Goal: Information Seeking & Learning: Understand process/instructions

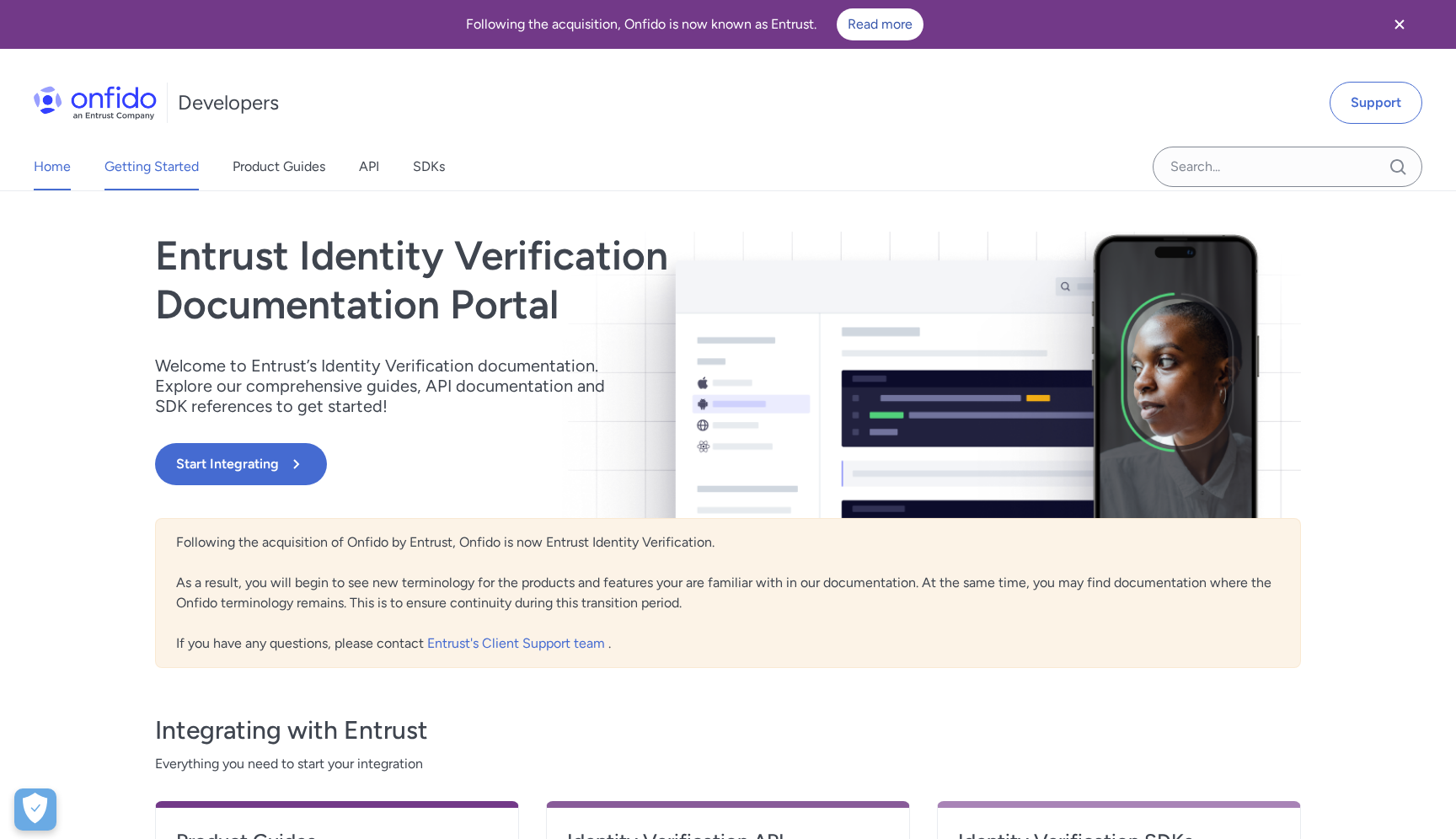
click at [177, 162] on link "Getting Started" at bounding box center [151, 166] width 95 height 47
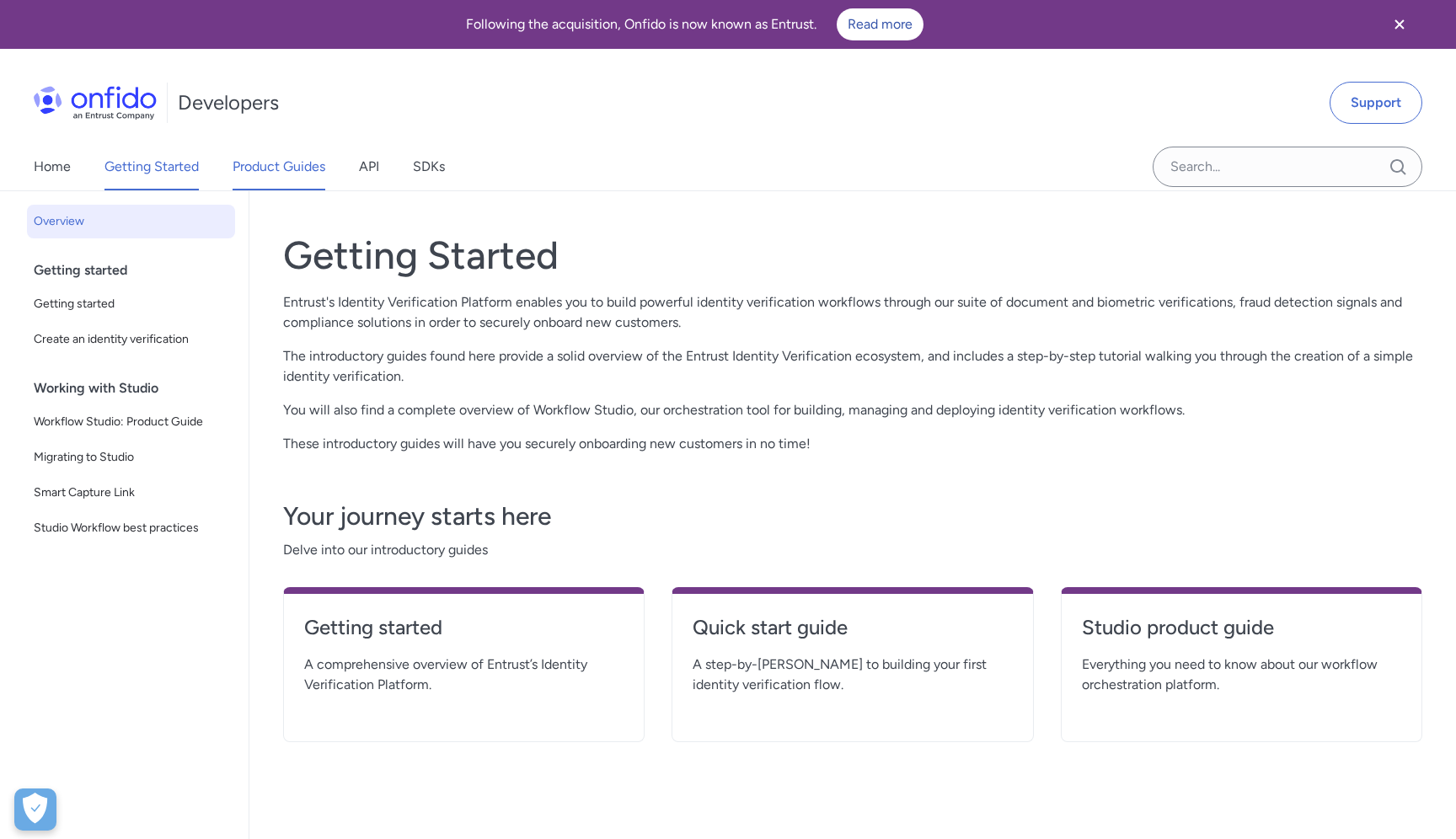
click at [300, 169] on link "Product Guides" at bounding box center [279, 166] width 93 height 47
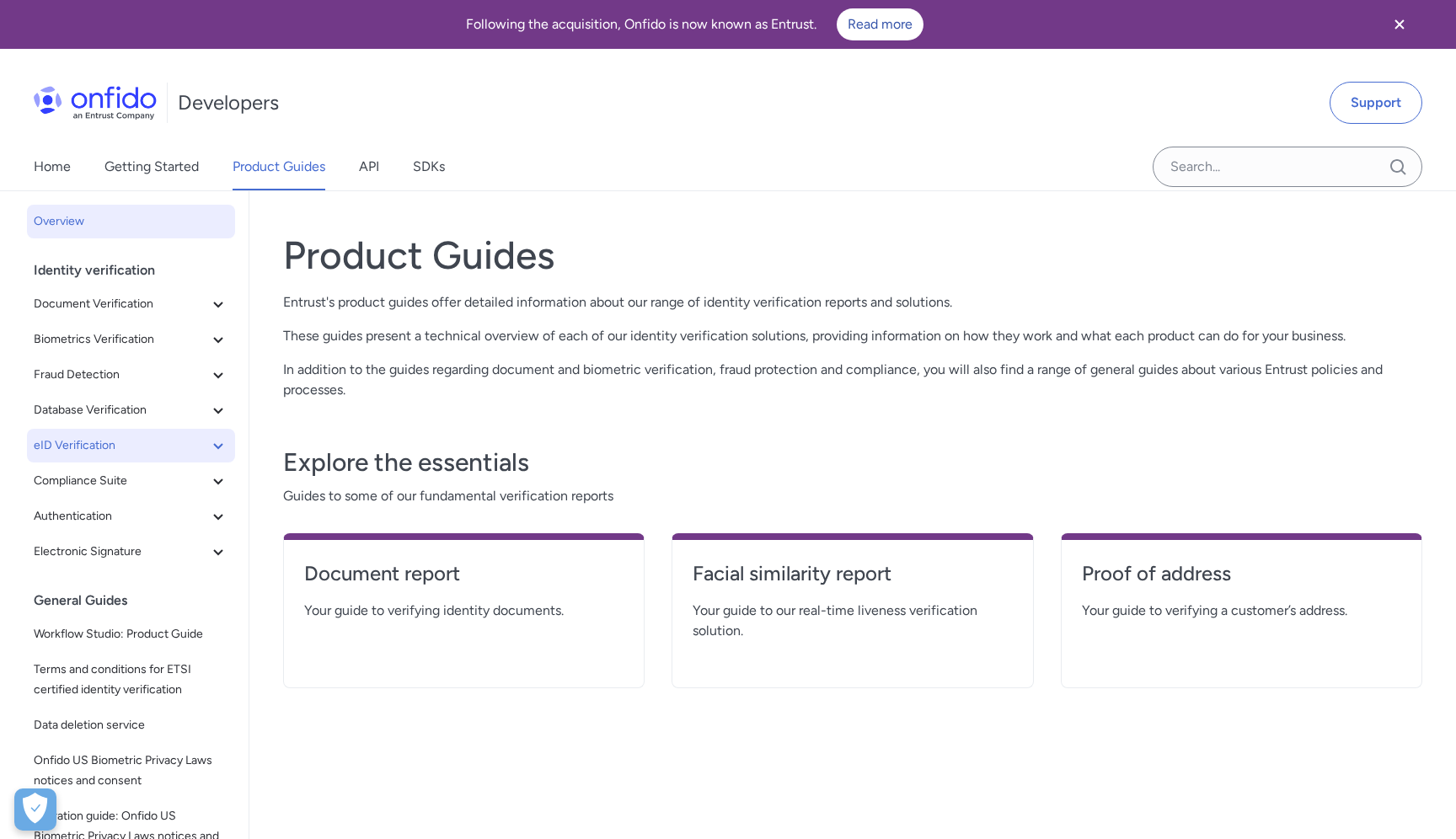
click at [183, 447] on span "eID Verification" at bounding box center [120, 445] width 175 height 20
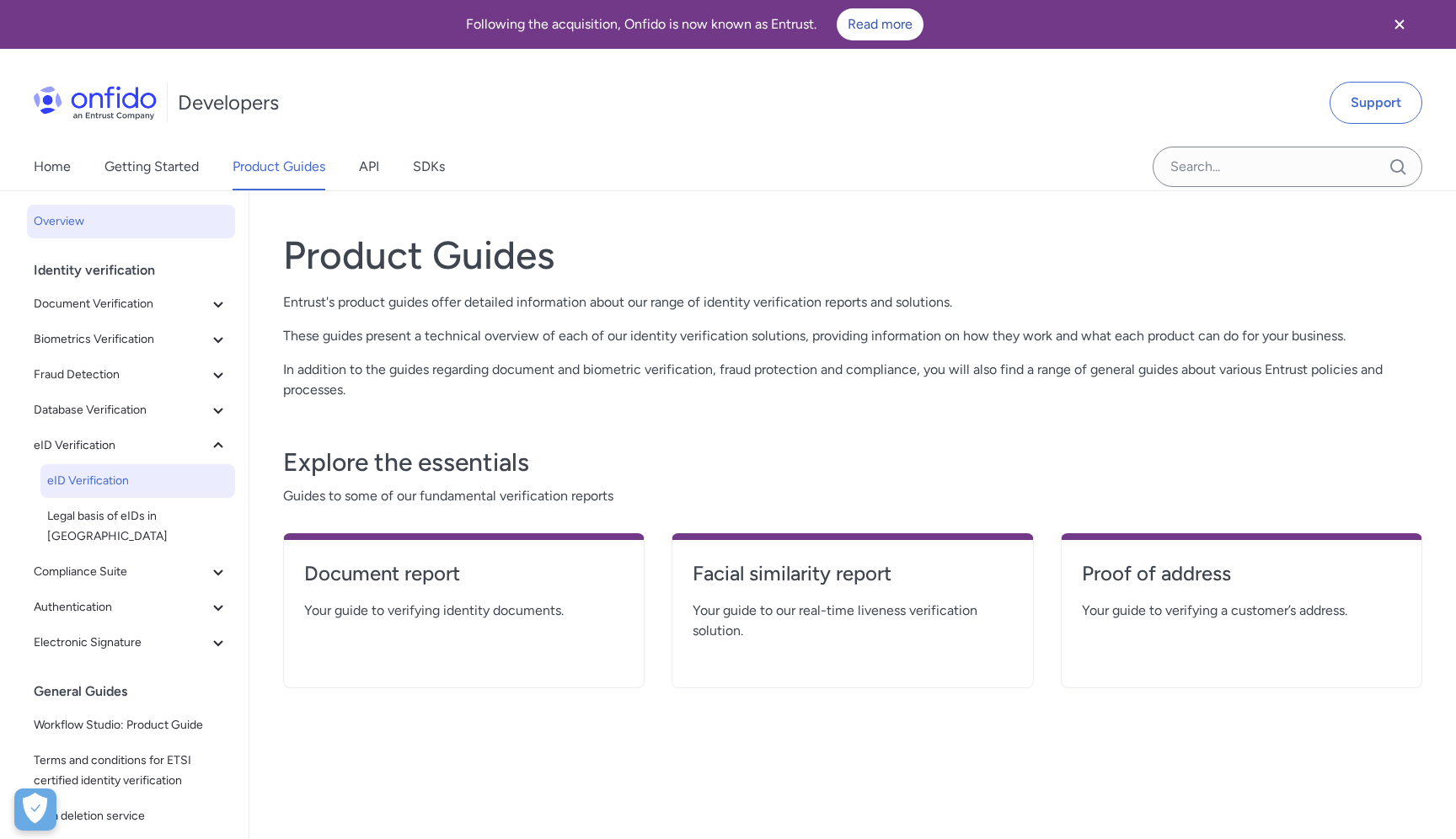
click at [156, 485] on span "eID Verification" at bounding box center [137, 480] width 181 height 20
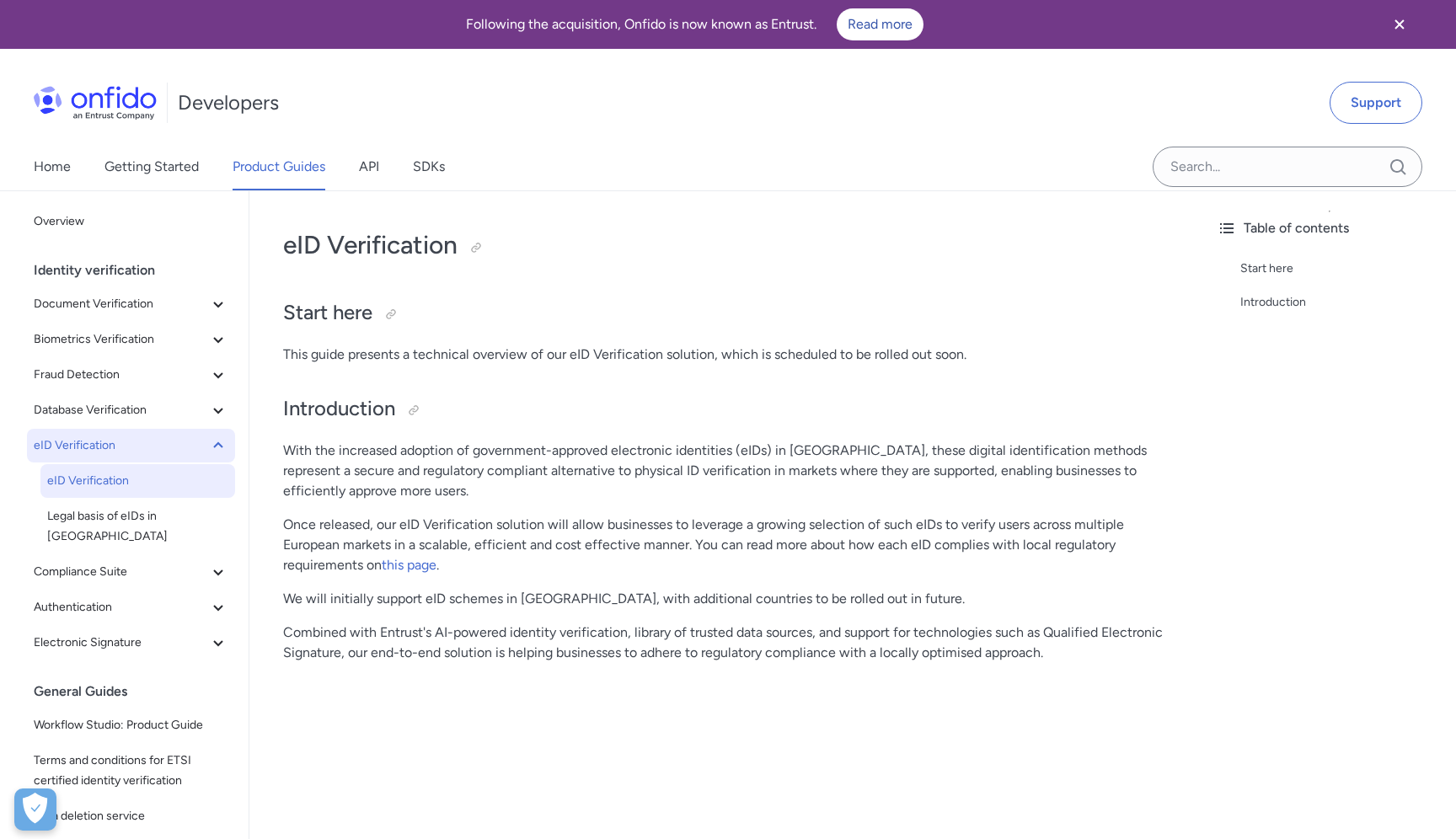
click at [222, 437] on icon at bounding box center [218, 445] width 20 height 20
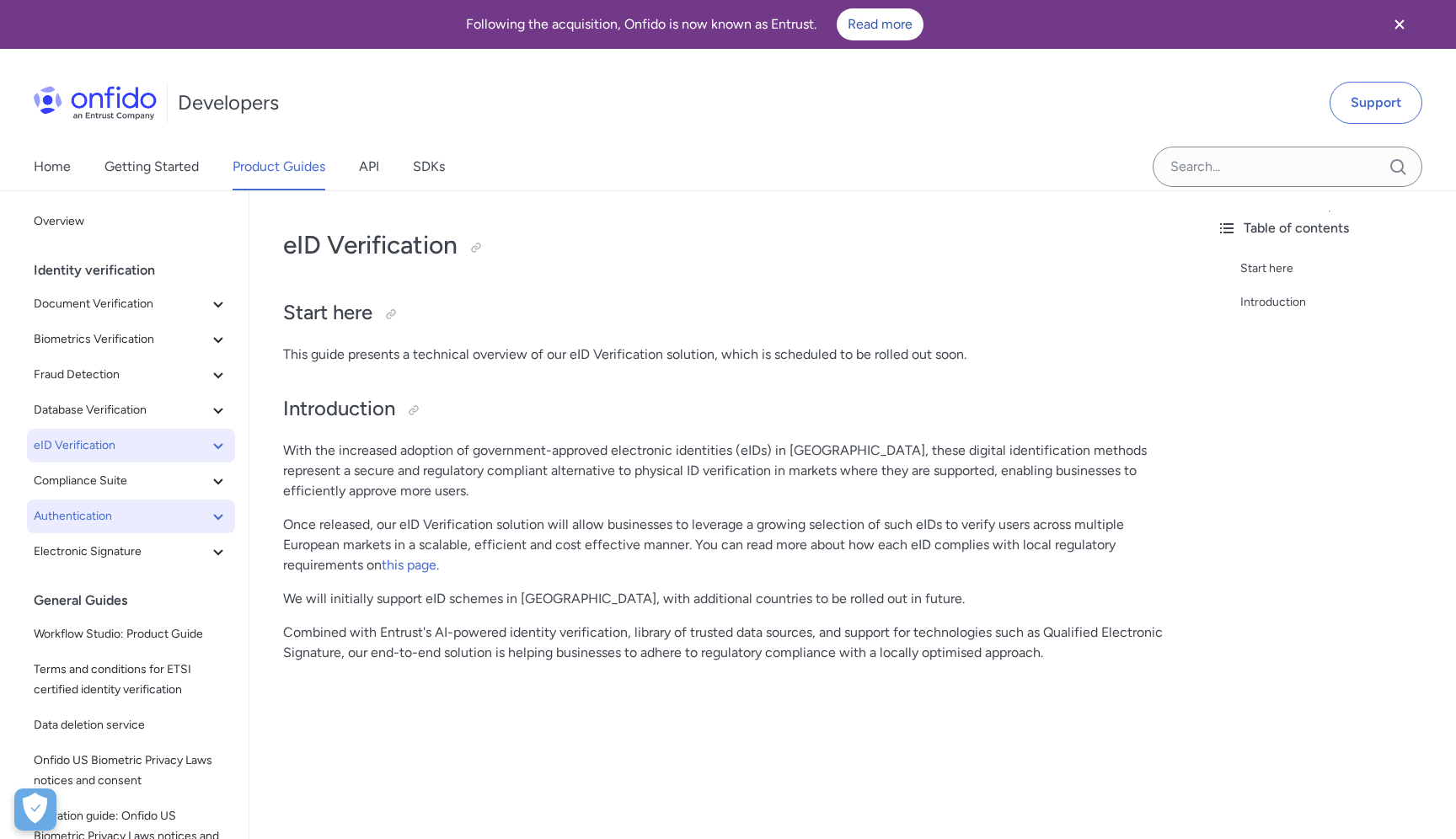
click at [203, 520] on span "Authentication" at bounding box center [120, 515] width 175 height 20
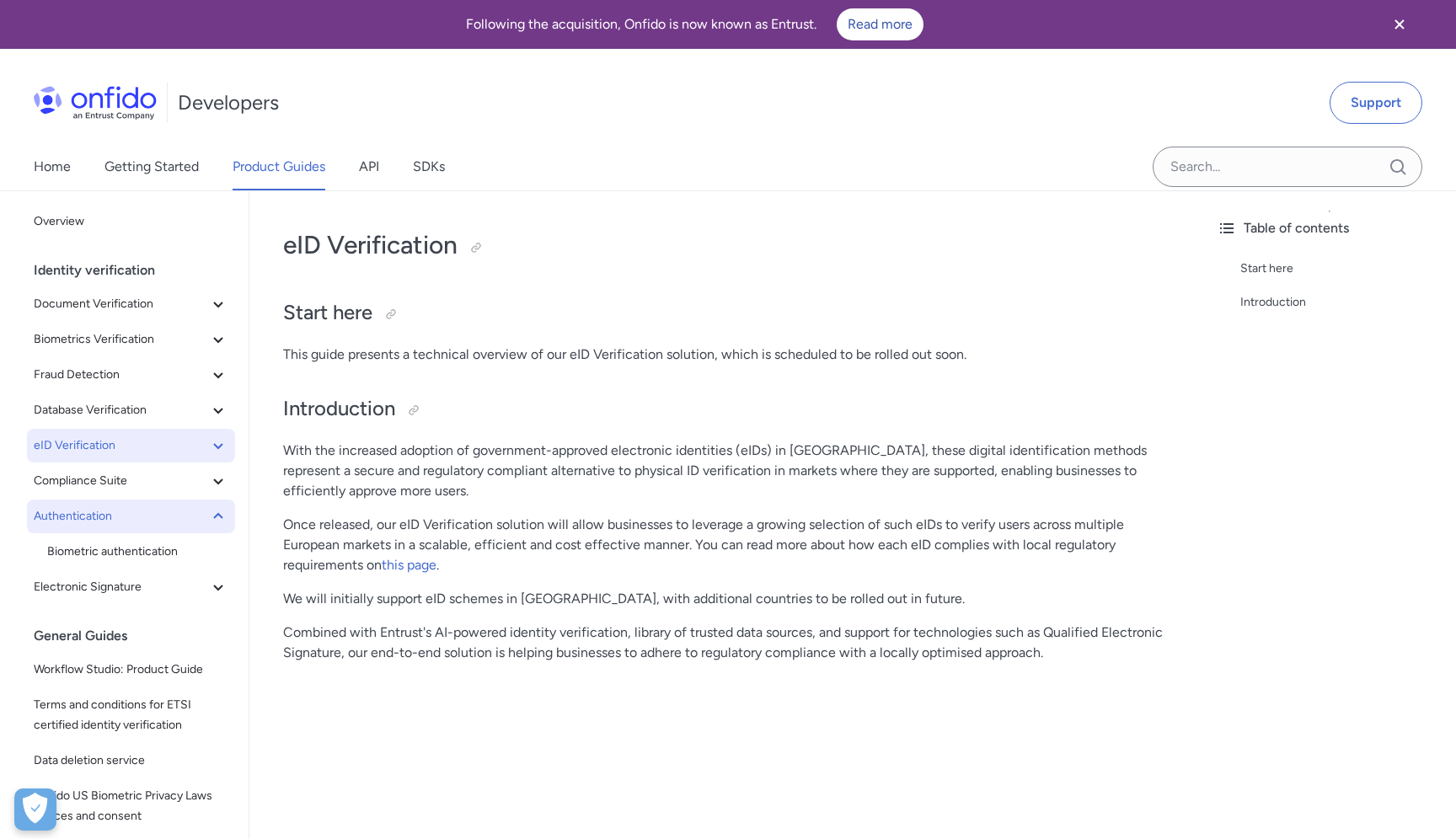
click at [203, 520] on span "Authentication" at bounding box center [120, 515] width 175 height 20
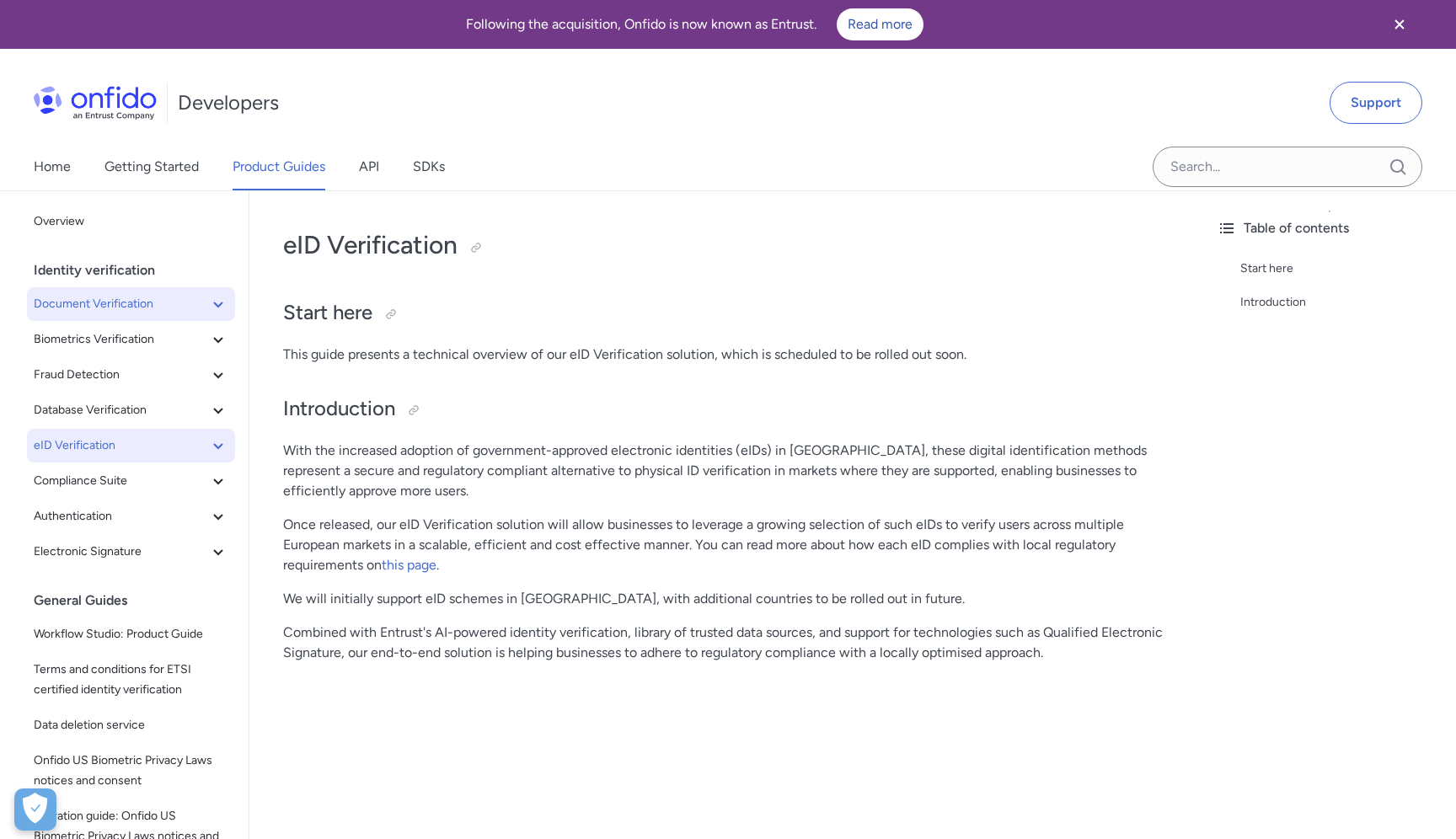
click at [200, 301] on span "Document Verification" at bounding box center [120, 304] width 175 height 20
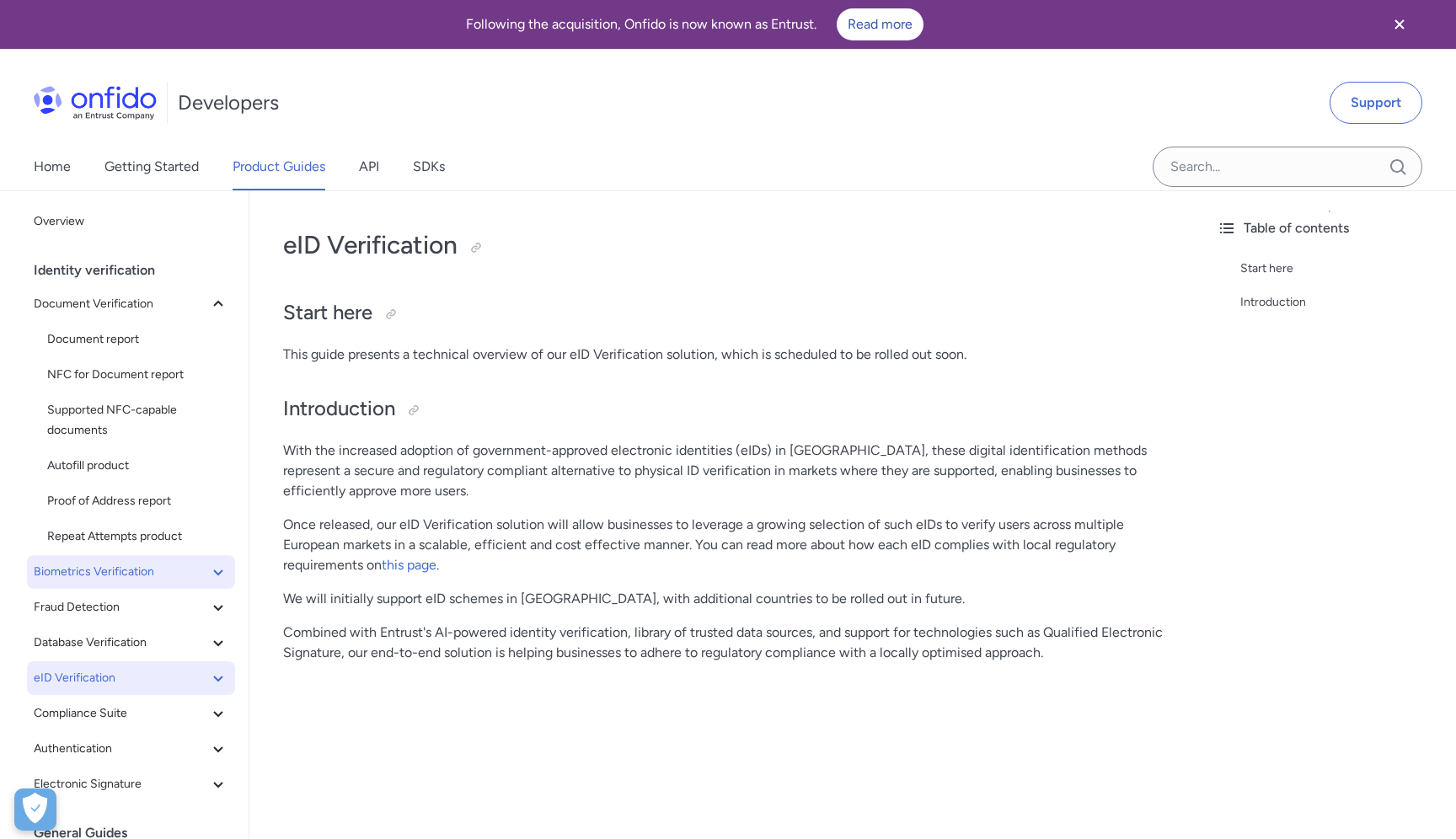
click at [145, 562] on span "Biometrics Verification" at bounding box center [120, 572] width 175 height 20
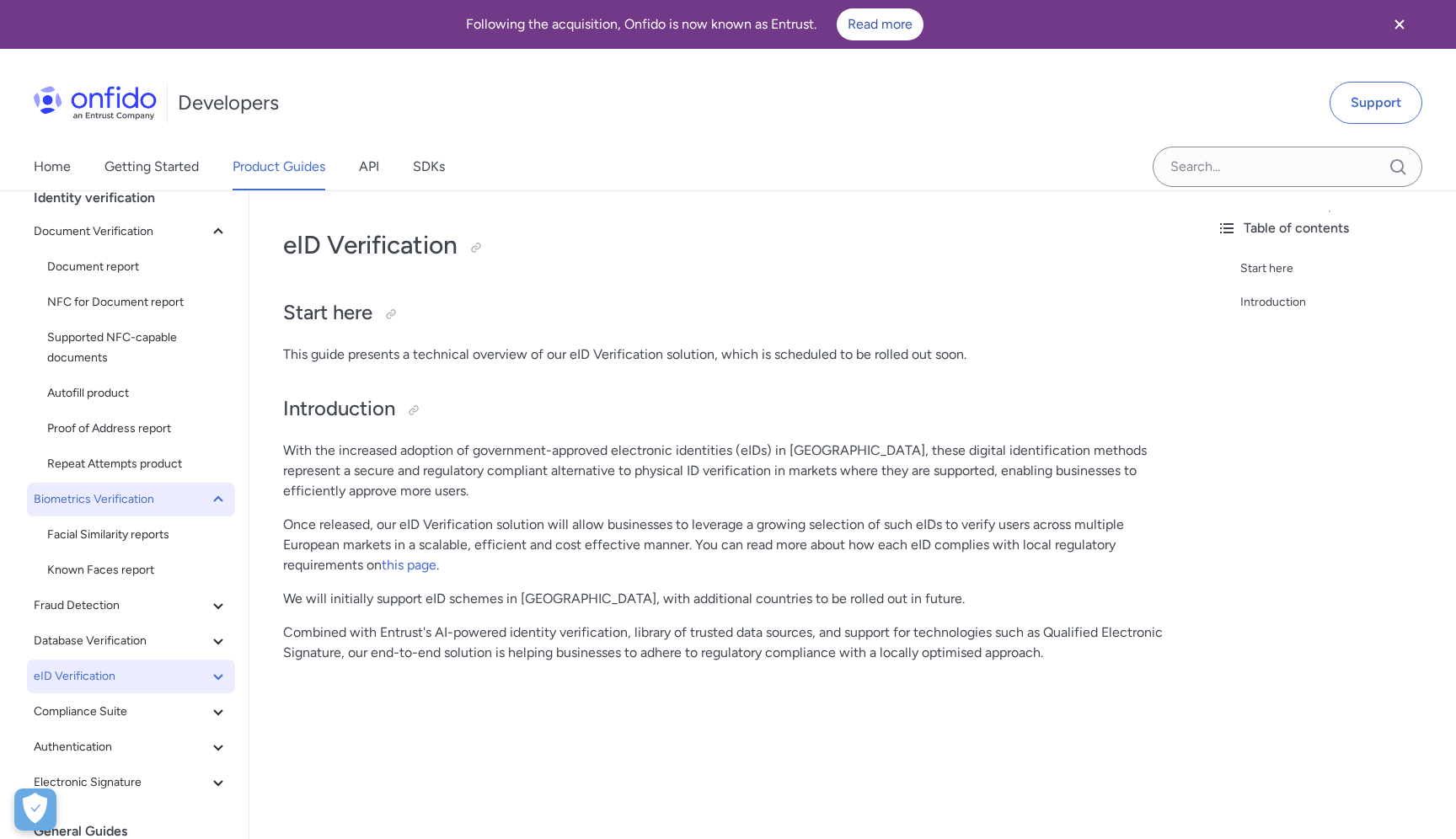
scroll to position [130, 0]
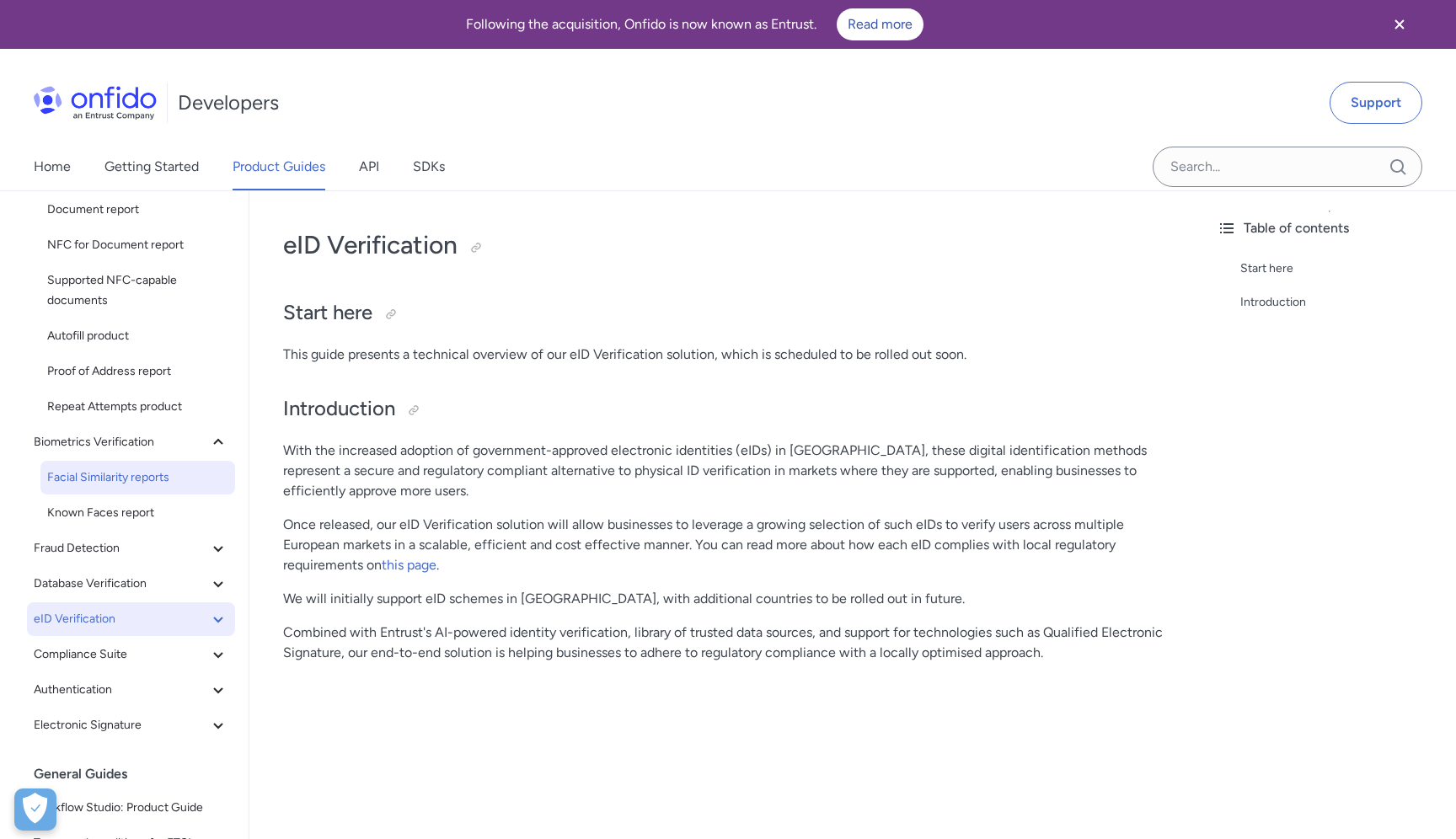
click at [143, 484] on span "Facial Similarity reports" at bounding box center [137, 477] width 181 height 20
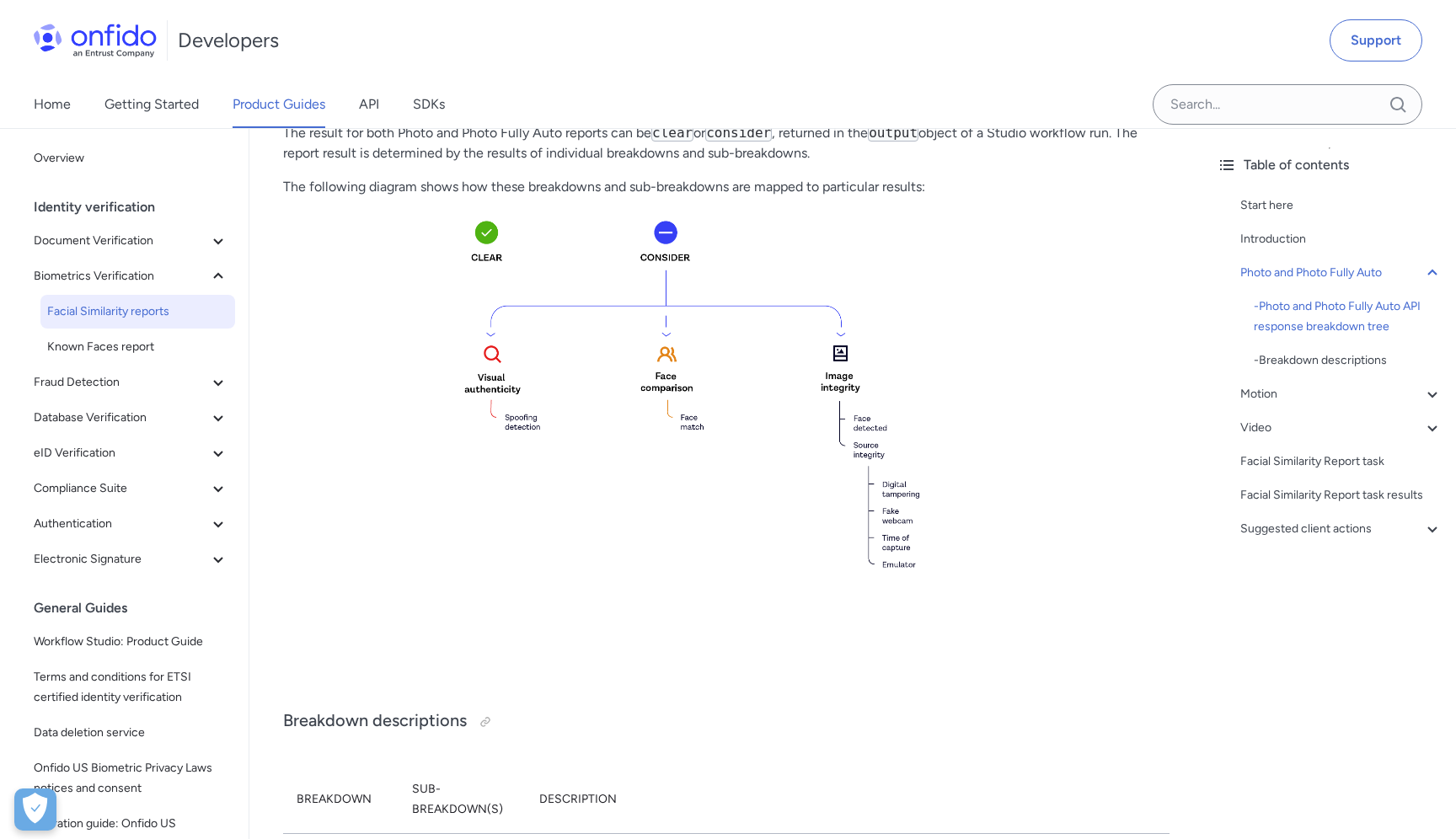
scroll to position [753, 0]
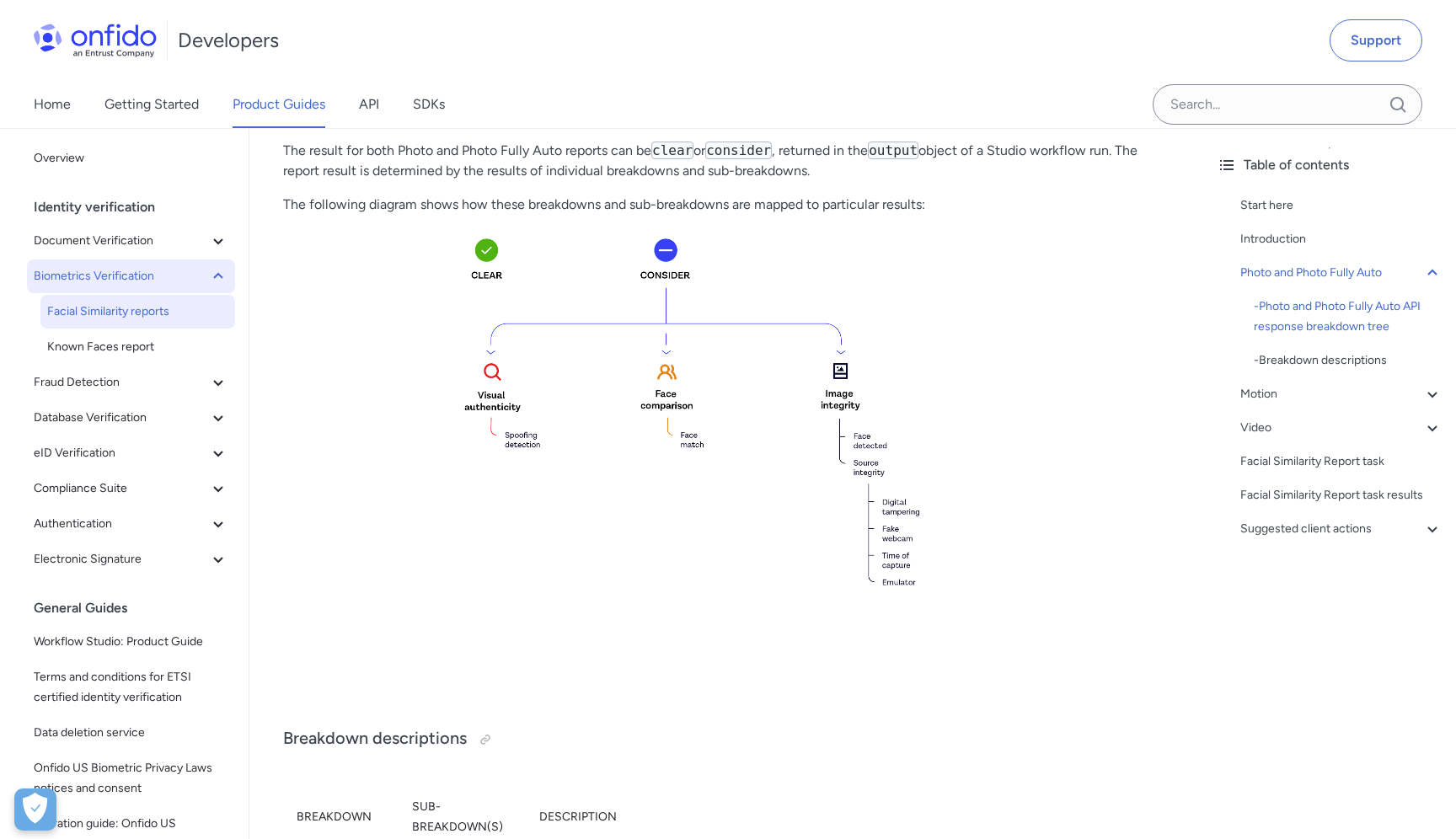
click at [212, 278] on icon at bounding box center [218, 276] width 20 height 20
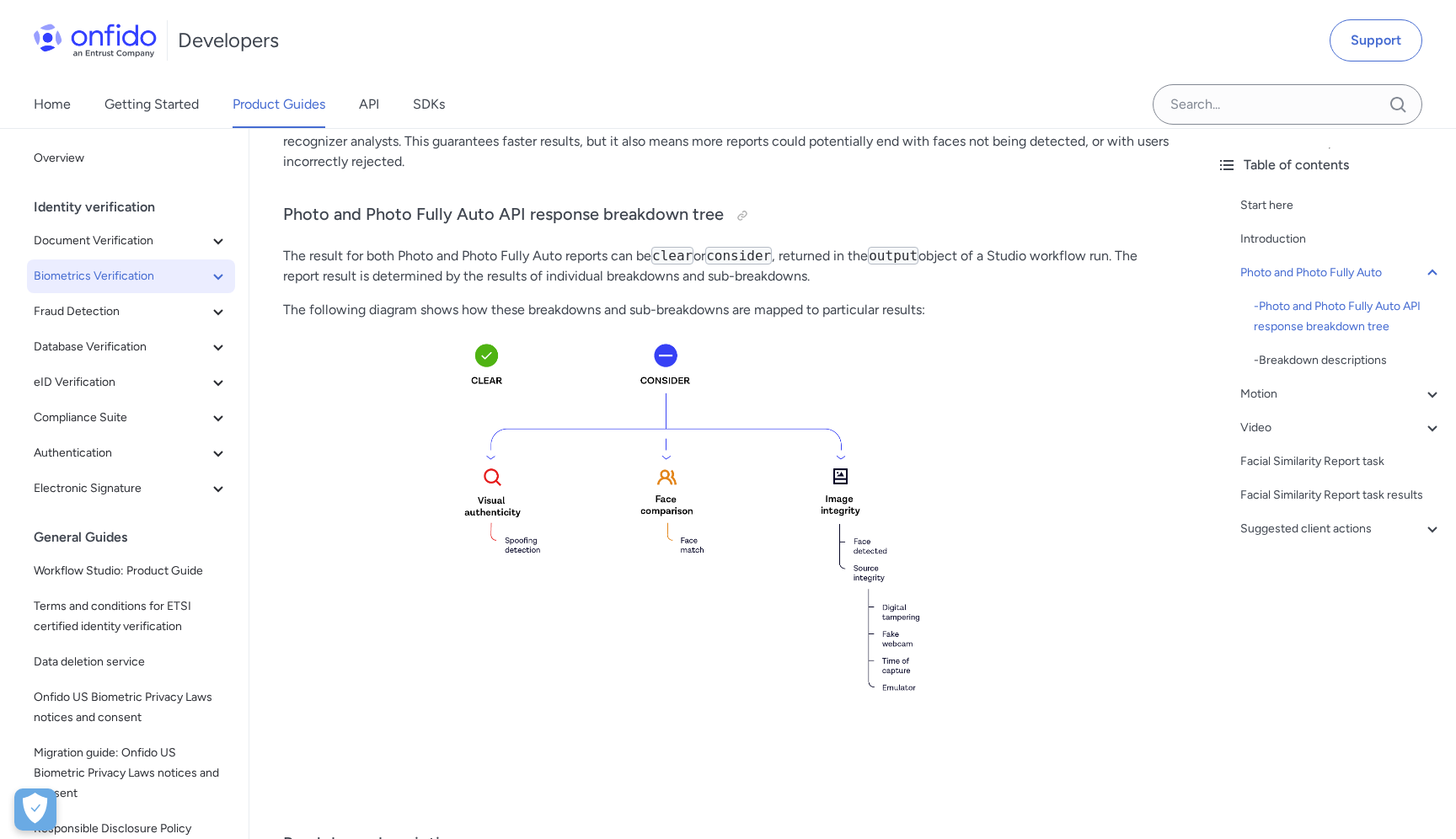
scroll to position [643, 0]
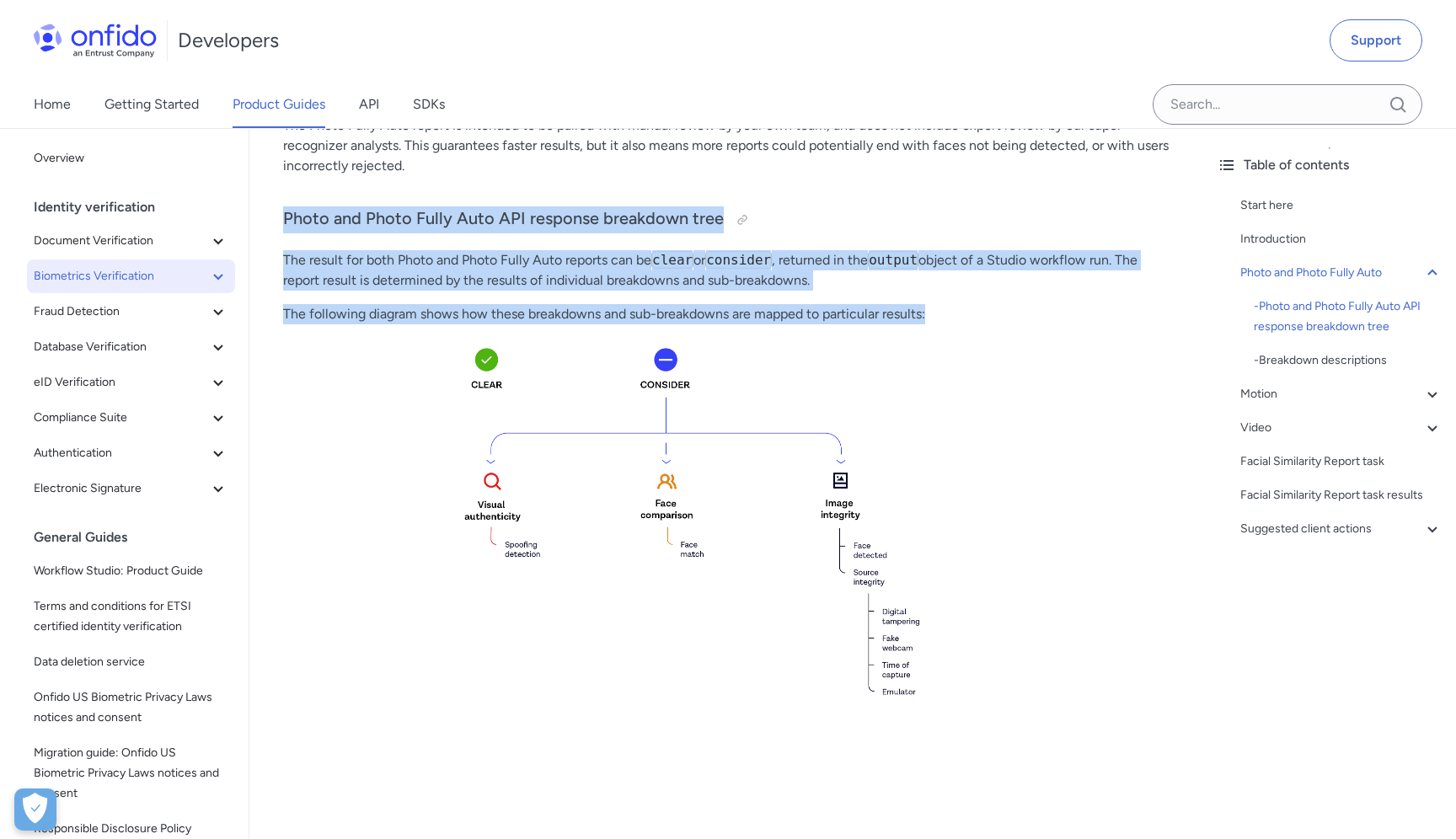
drag, startPoint x: 935, startPoint y: 316, endPoint x: 267, endPoint y: 205, distance: 677.2
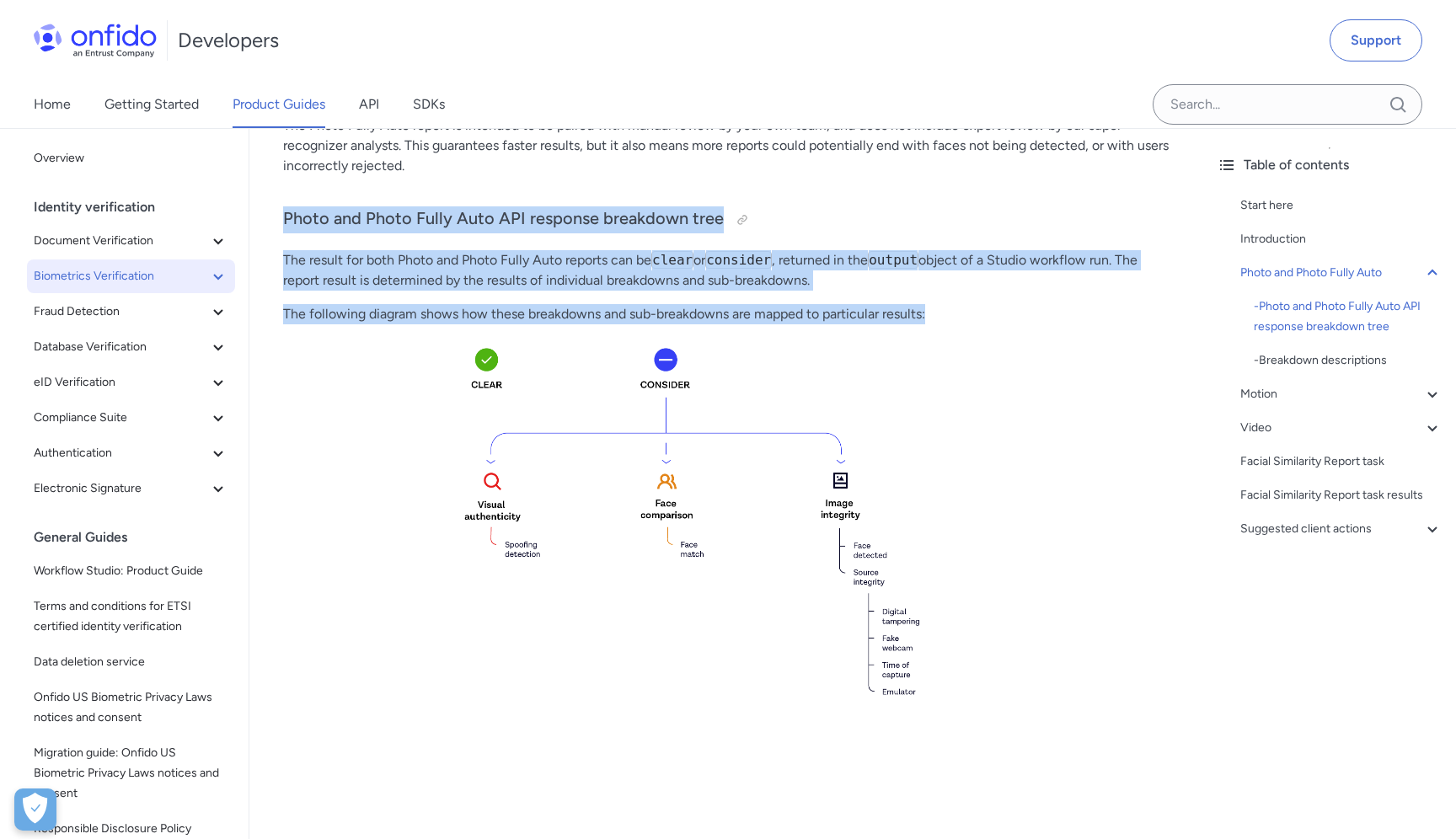
drag, startPoint x: 280, startPoint y: 212, endPoint x: 1068, endPoint y: 327, distance: 796.3
click at [936, 317] on p "The following diagram shows how these breakdowns and sub-breakdowns are mapped …" at bounding box center [727, 314] width 886 height 20
drag, startPoint x: 936, startPoint y: 317, endPoint x: 259, endPoint y: 219, distance: 684.1
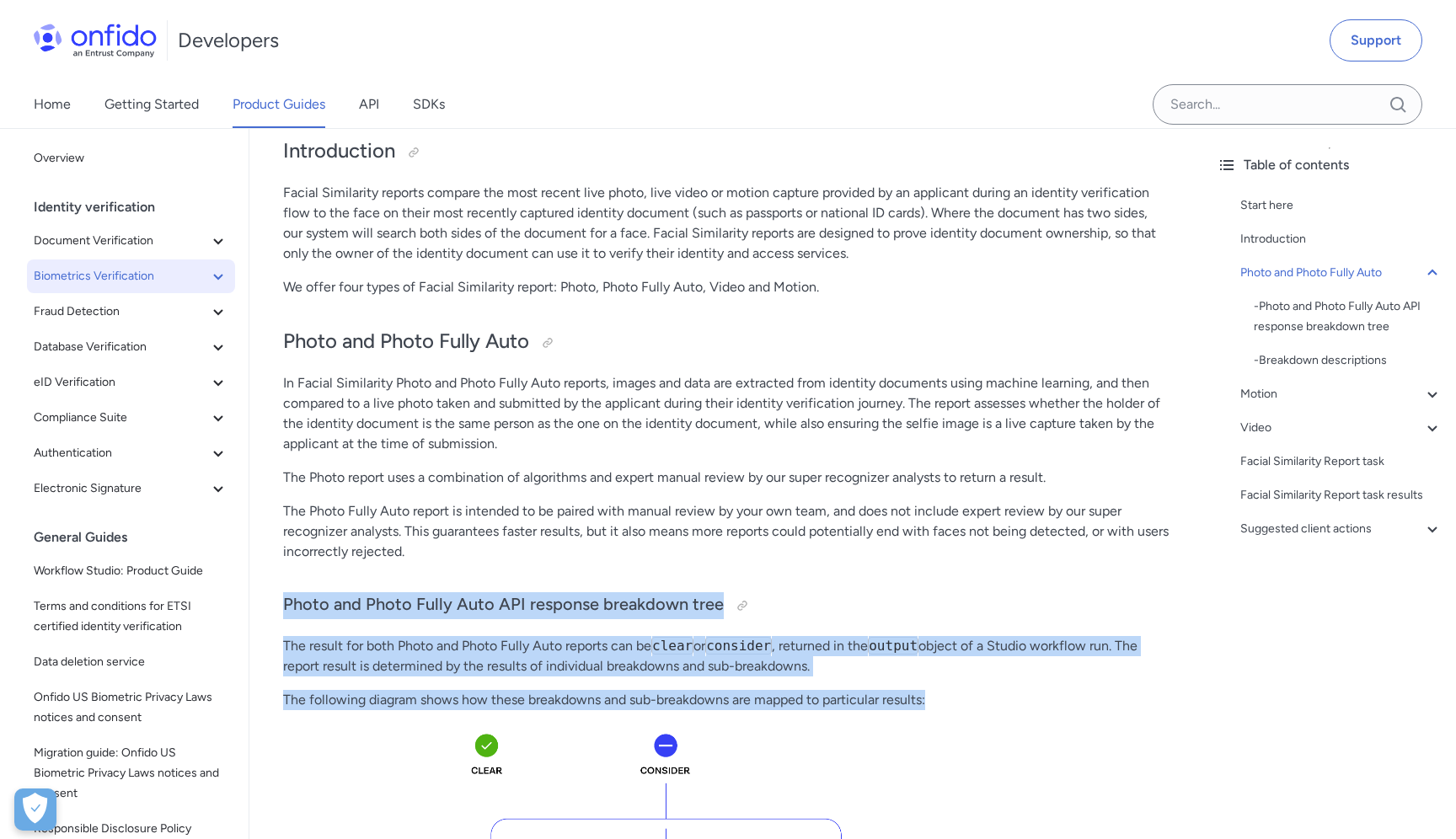
scroll to position [256, 0]
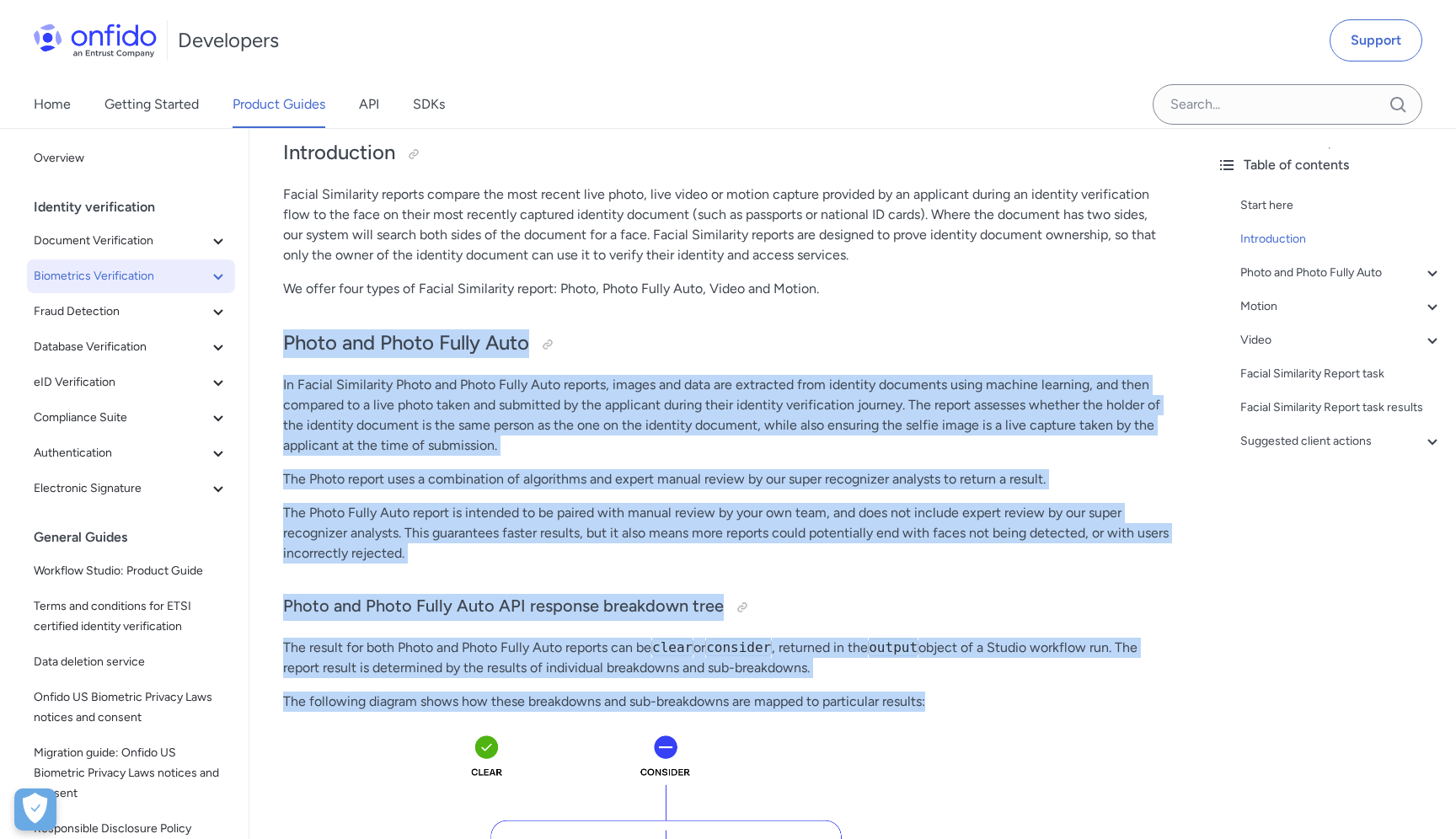
drag, startPoint x: 284, startPoint y: 343, endPoint x: 940, endPoint y: 702, distance: 747.8
click at [940, 702] on p "The following diagram shows how these breakdowns and sub-breakdowns are mapped …" at bounding box center [727, 702] width 886 height 20
drag, startPoint x: 941, startPoint y: 703, endPoint x: 258, endPoint y: 332, distance: 777.3
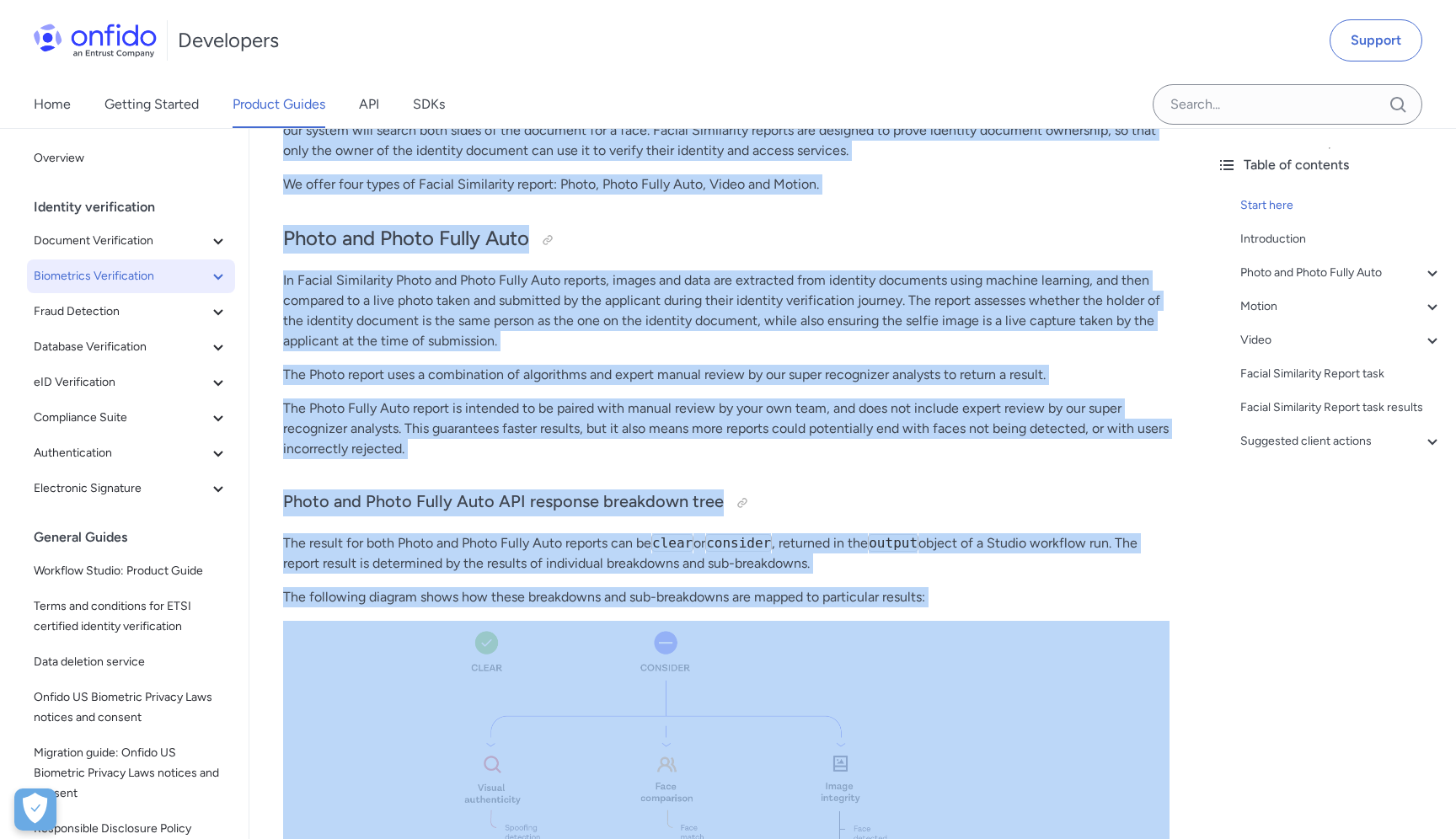
scroll to position [362, 0]
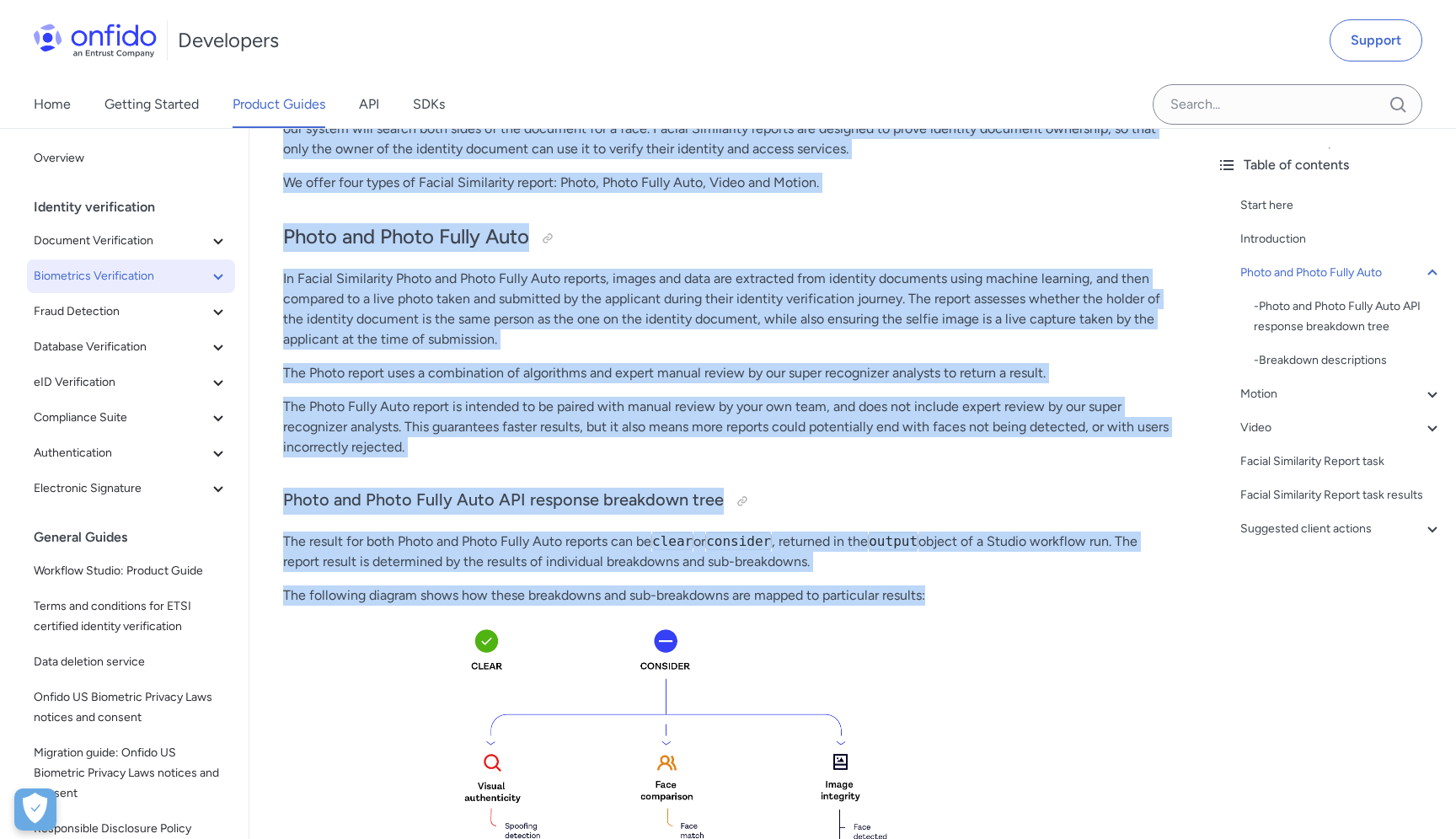
drag, startPoint x: 285, startPoint y: 140, endPoint x: 931, endPoint y: 596, distance: 790.7
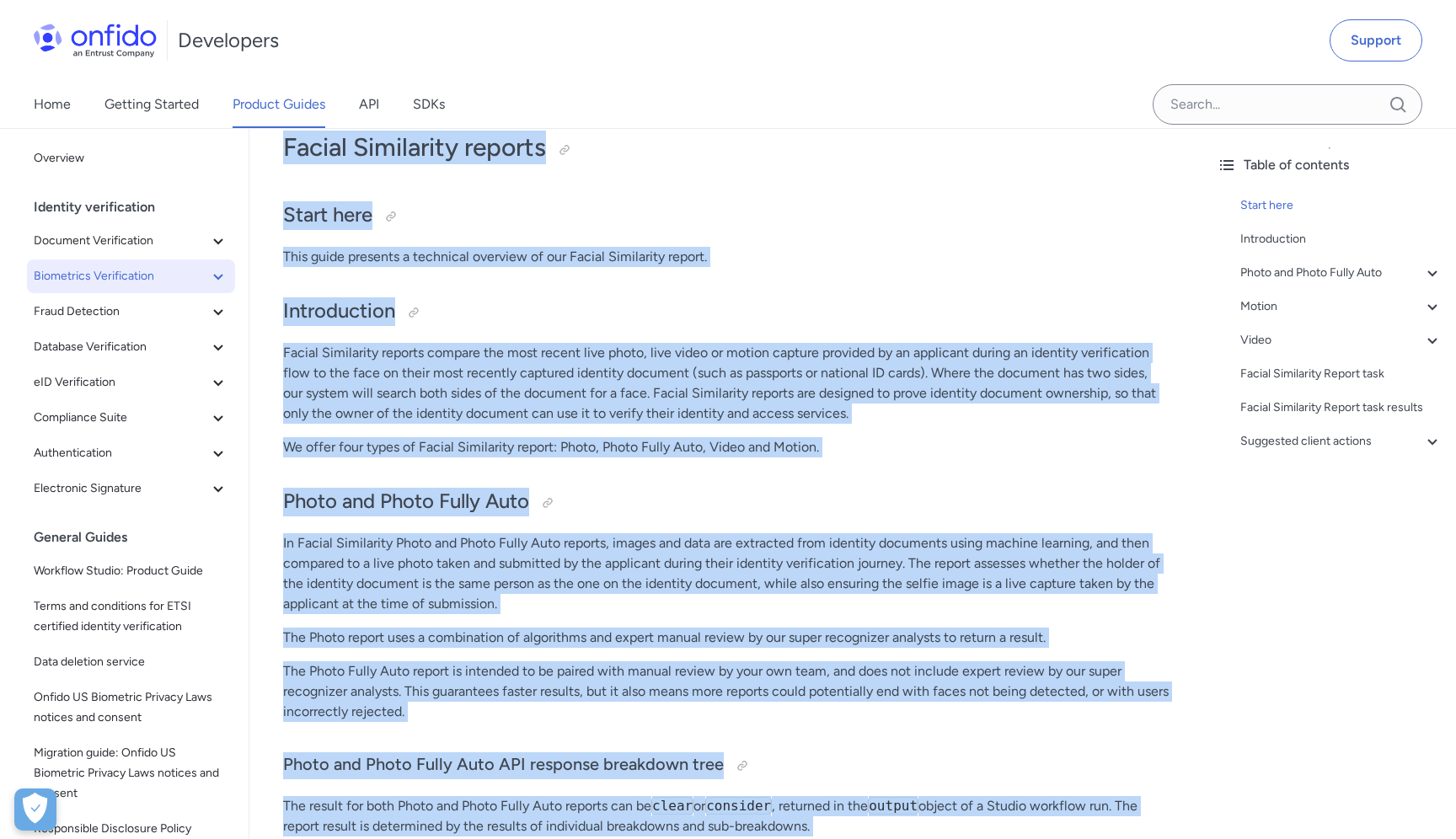
scroll to position [99, 0]
